Goal: Task Accomplishment & Management: Manage account settings

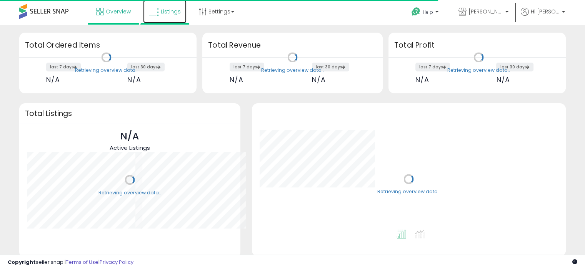
click at [170, 9] on span "Listings" at bounding box center [171, 12] width 20 height 8
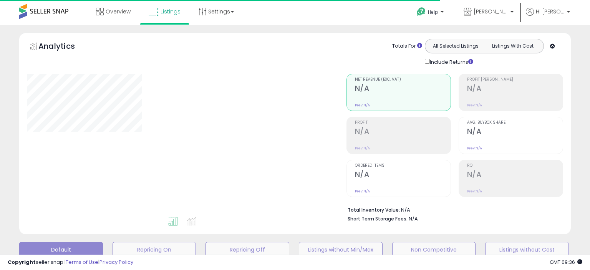
click at [327, 17] on div "Overview Listings Settings" at bounding box center [189, 16] width 390 height 33
click at [289, 13] on div "Overview Listings Settings" at bounding box center [189, 16] width 390 height 33
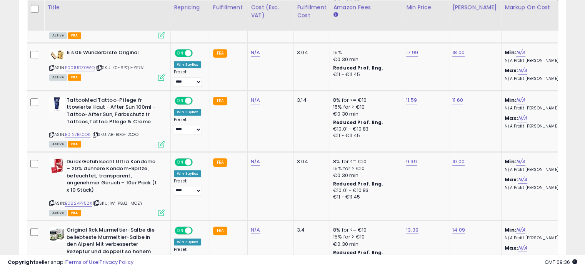
scroll to position [923, 0]
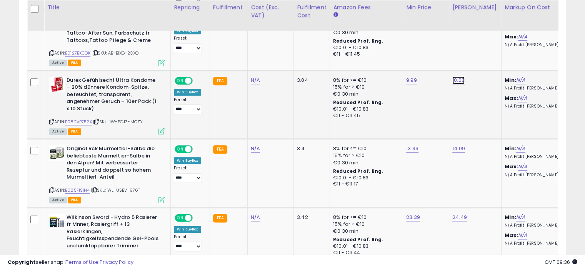
type input "*"
type input "****"
type input "*"
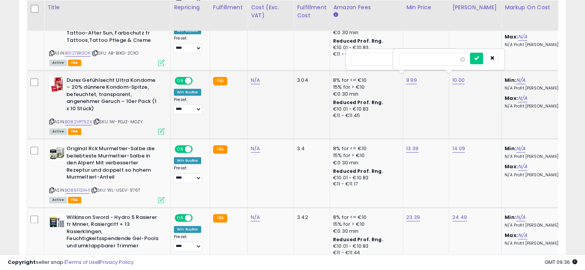
type input "****"
click button "submit" at bounding box center [428, 59] width 13 height 12
click at [449, 79] on td "10.00" at bounding box center [475, 104] width 52 height 68
type input "*"
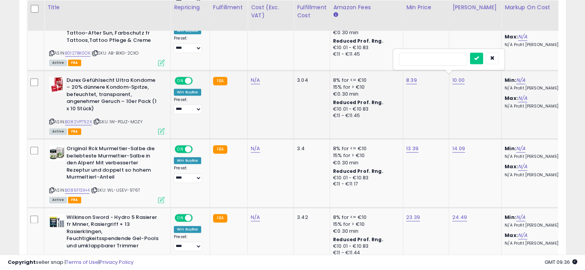
type input "*"
type input "****"
click button "submit" at bounding box center [476, 59] width 13 height 12
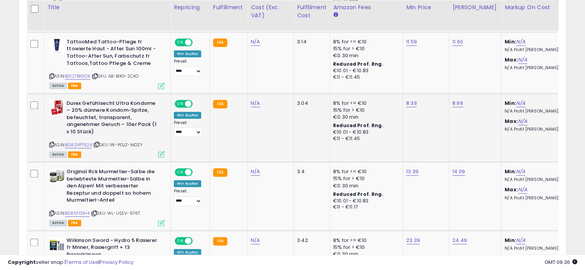
scroll to position [0, 0]
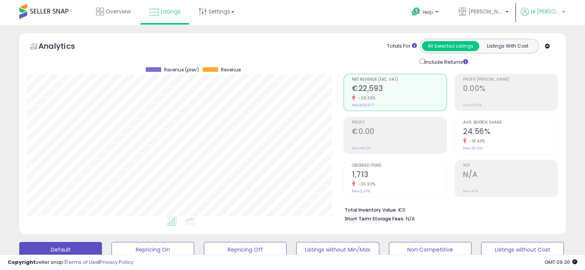
click at [552, 12] on span "Hi [PERSON_NAME]" at bounding box center [544, 12] width 29 height 8
click at [550, 80] on link "Logout" at bounding box center [547, 81] width 17 height 7
